Goal: Information Seeking & Learning: Learn about a topic

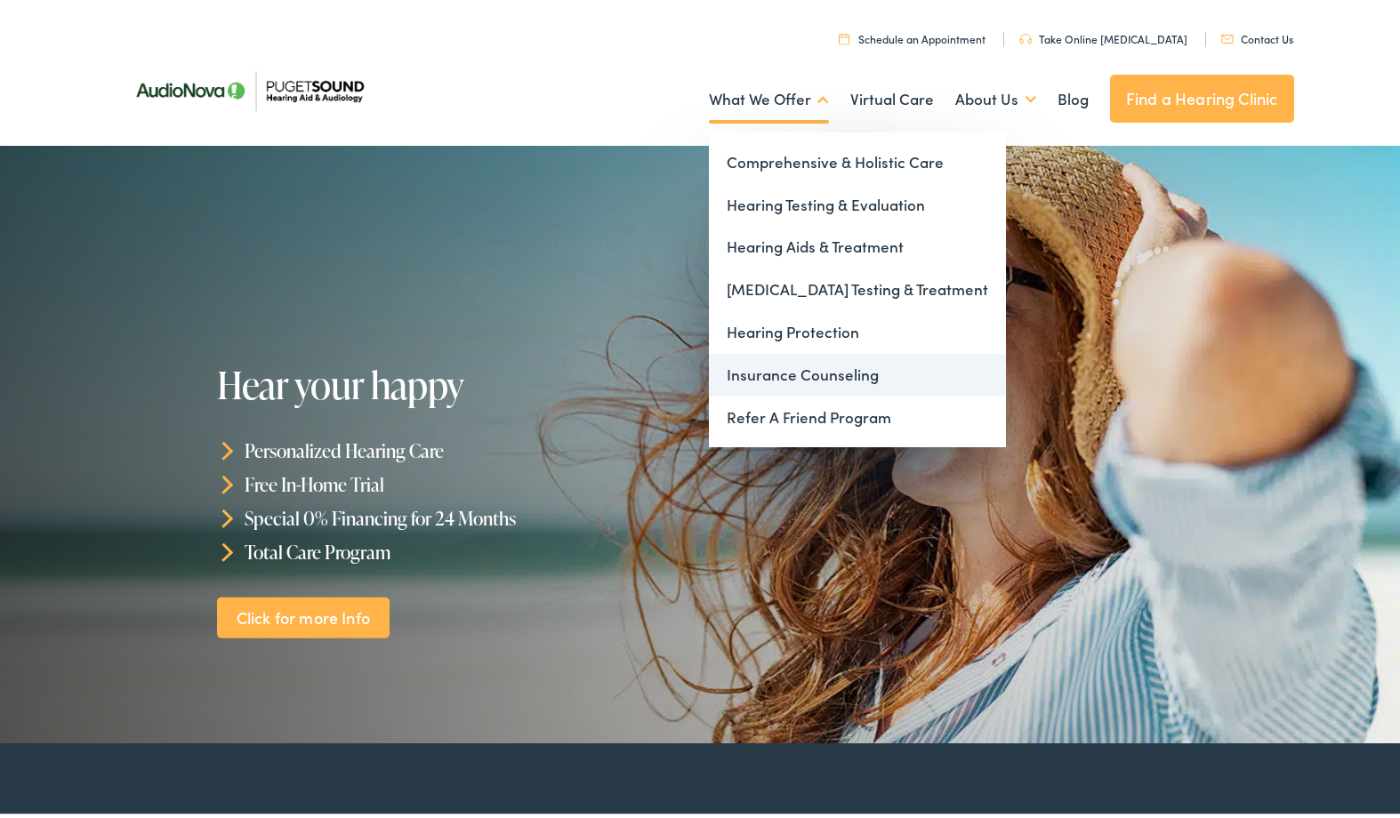
click at [754, 370] on link "Insurance Counseling" at bounding box center [857, 372] width 297 height 43
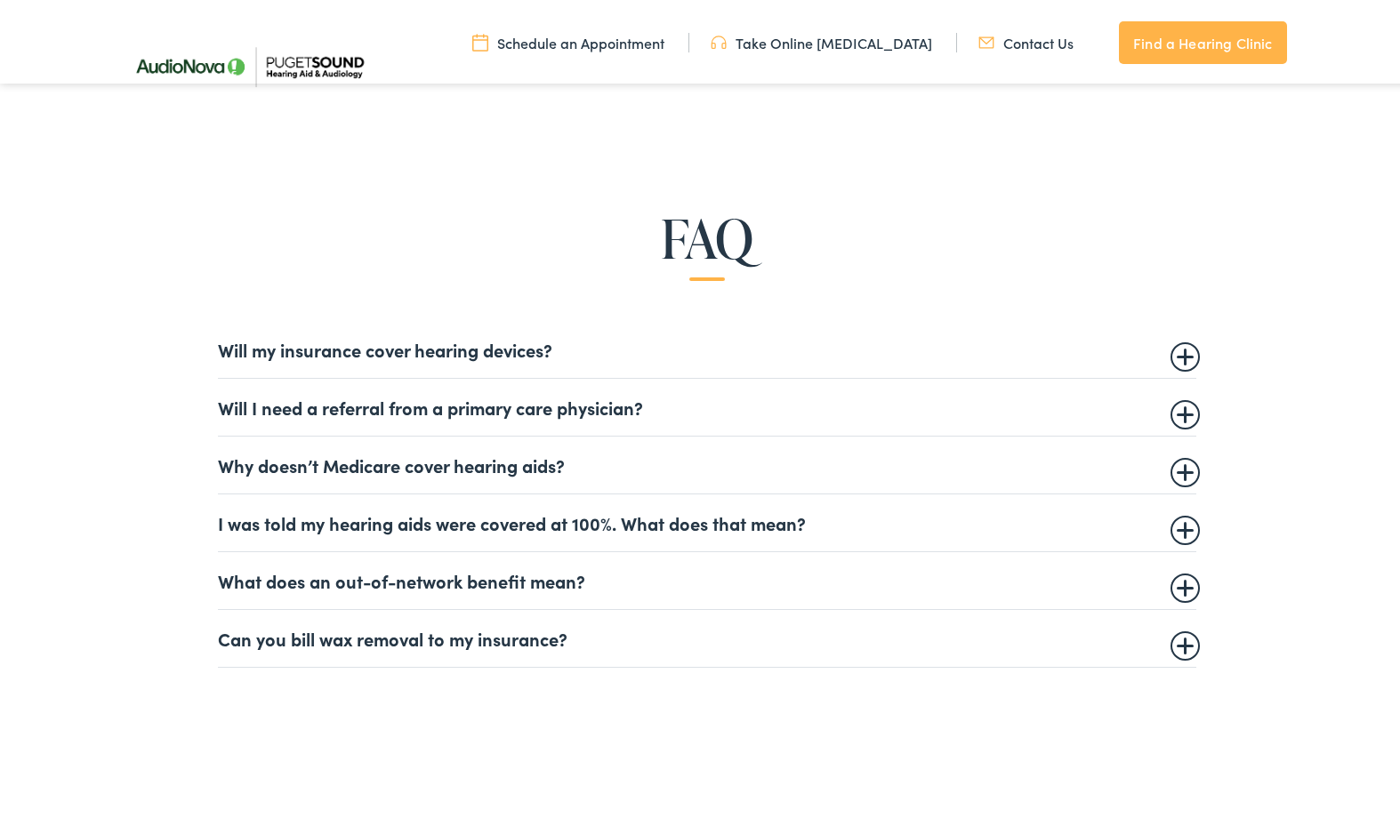
scroll to position [979, 0]
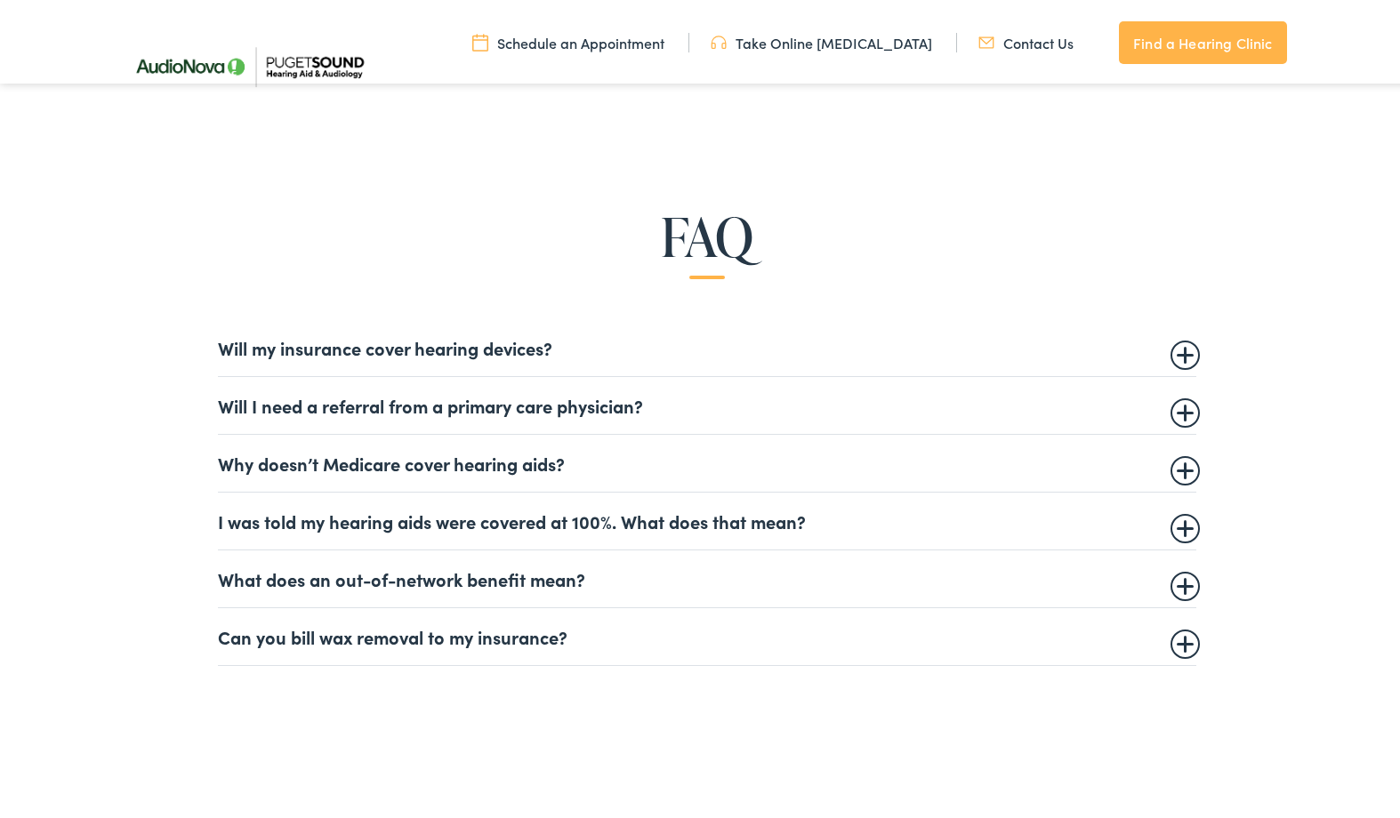
click at [1171, 352] on summary "Will my insurance cover hearing devices?" at bounding box center [707, 344] width 979 height 21
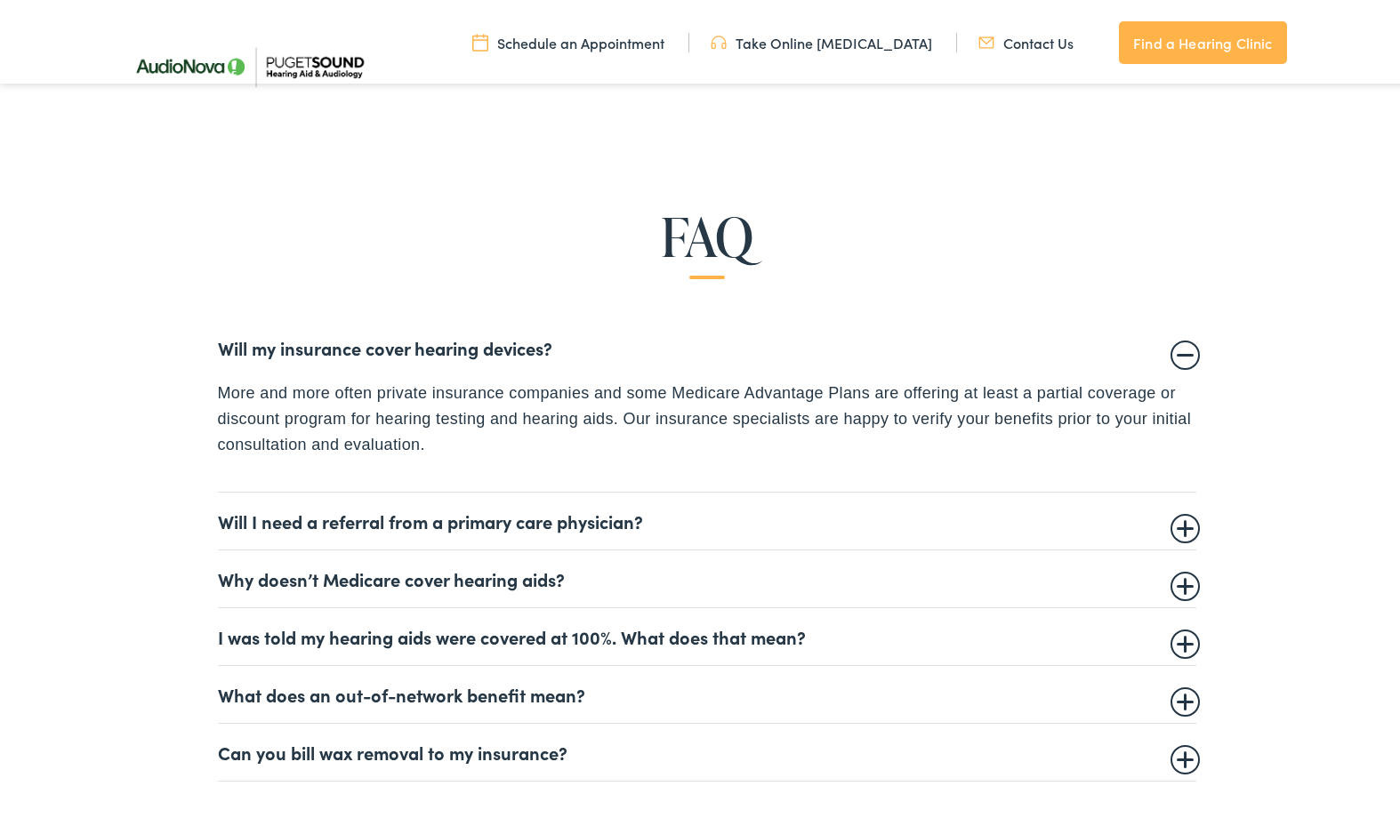
click at [1171, 352] on summary "Will my insurance cover hearing devices?" at bounding box center [707, 344] width 979 height 21
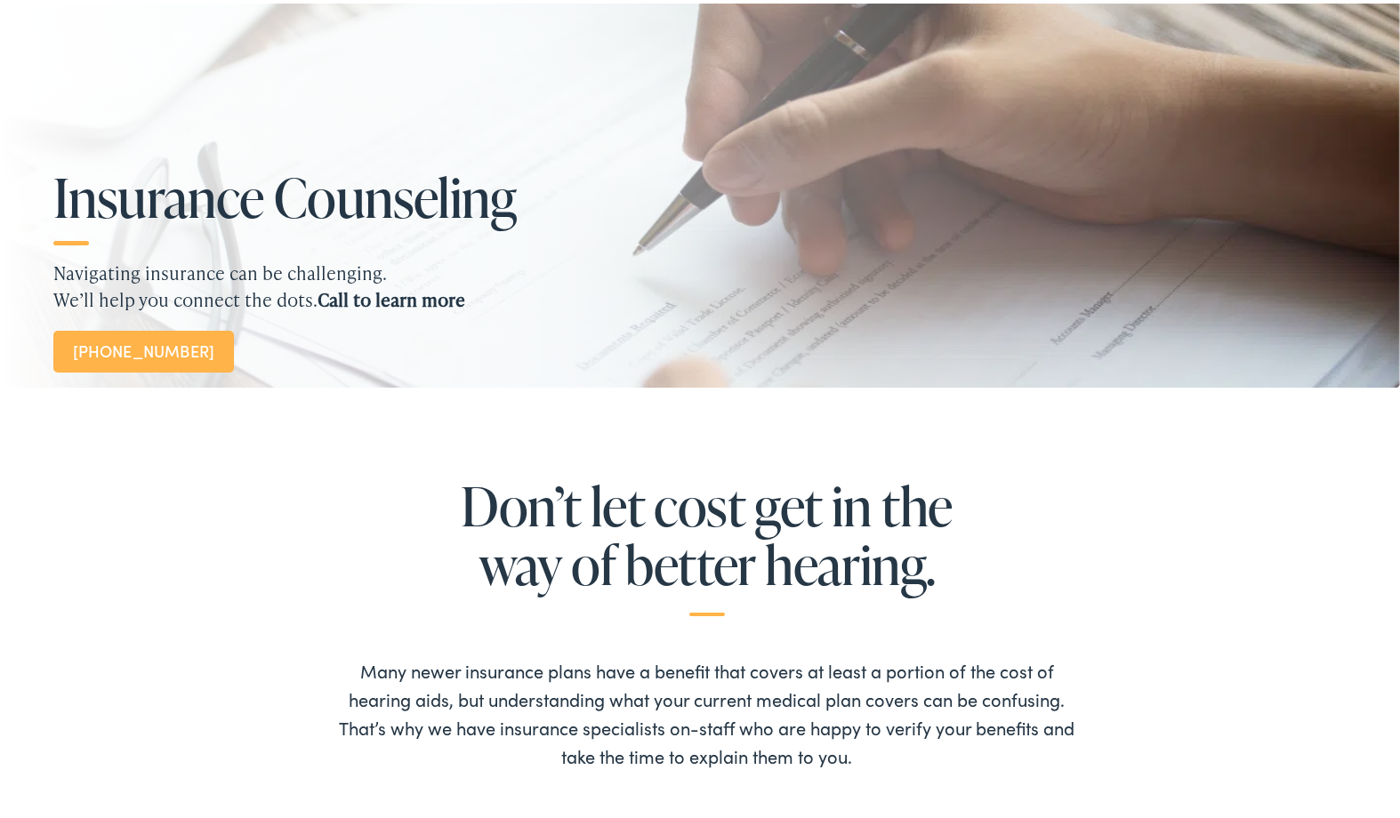
scroll to position [0, 0]
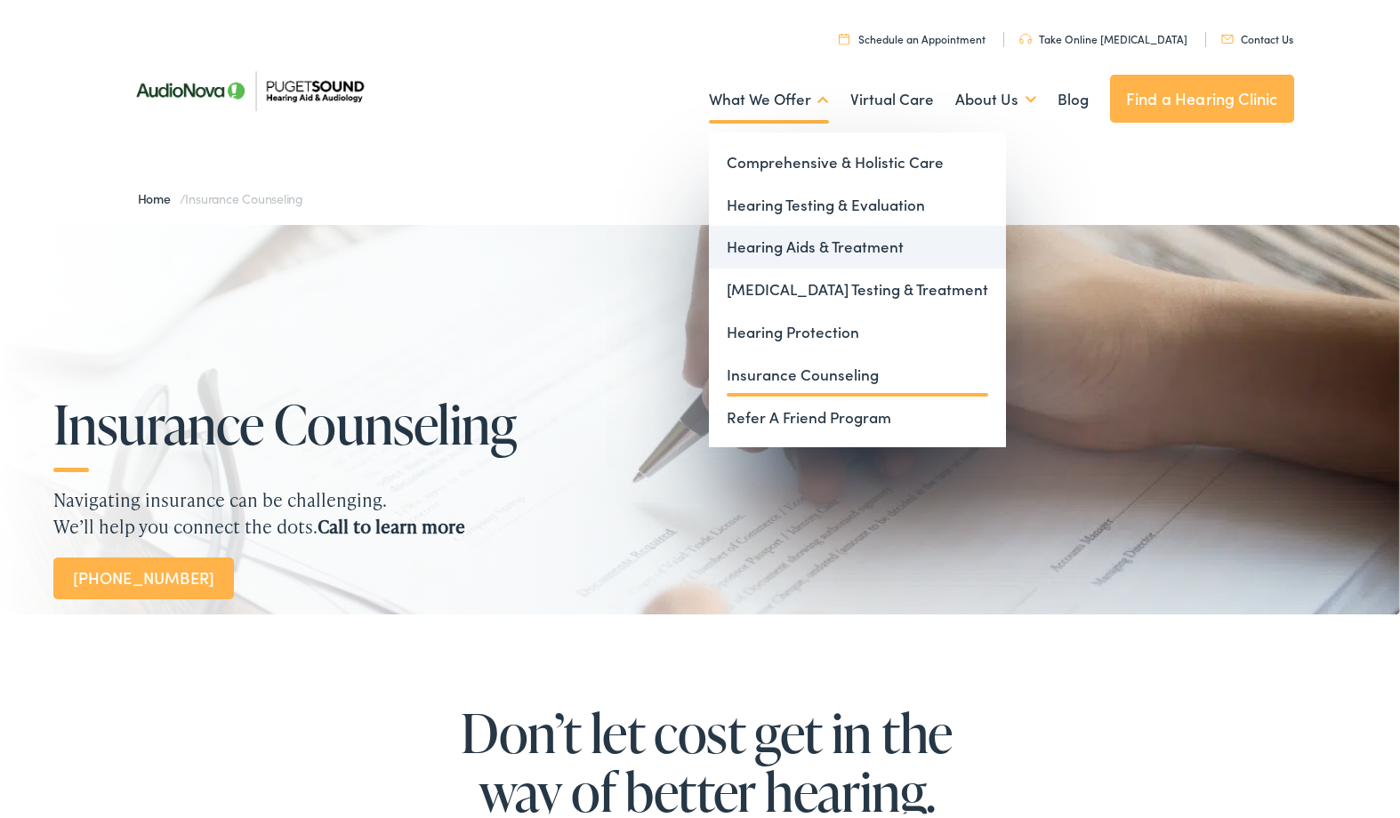
click at [791, 243] on link "Hearing Aids & Treatment" at bounding box center [857, 243] width 297 height 43
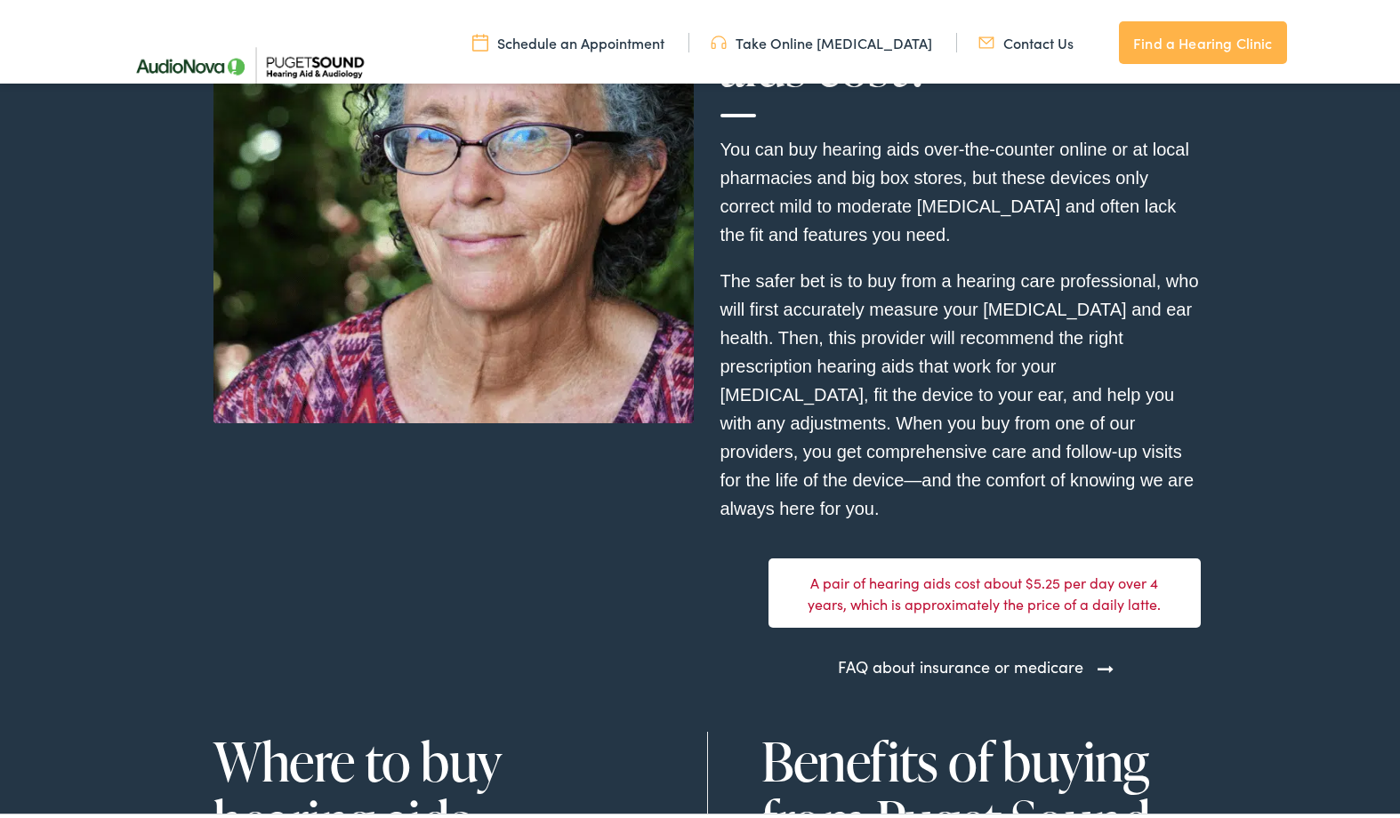
scroll to position [4448, 0]
